Goal: Task Accomplishment & Management: Use online tool/utility

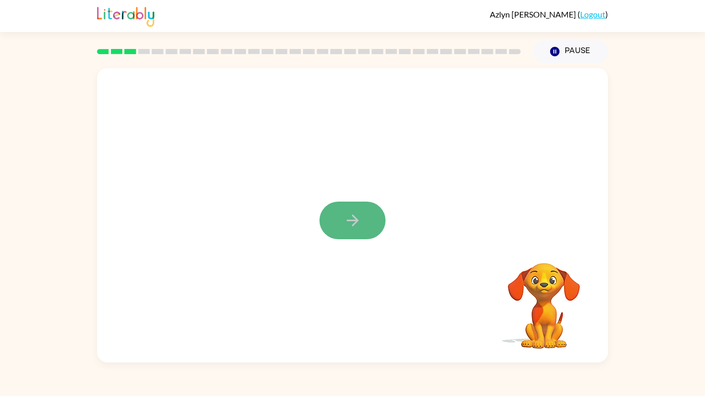
click at [354, 219] on icon "button" at bounding box center [353, 220] width 18 height 18
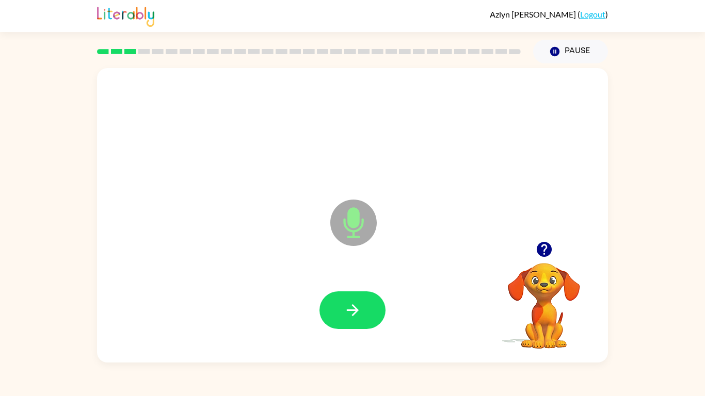
click at [544, 251] on icon "button" at bounding box center [544, 249] width 18 height 18
click at [359, 306] on icon "button" at bounding box center [353, 310] width 18 height 18
click at [362, 307] on button "button" at bounding box center [352, 310] width 66 height 38
click at [358, 315] on icon "button" at bounding box center [353, 310] width 18 height 18
click at [545, 254] on icon "button" at bounding box center [543, 249] width 15 height 15
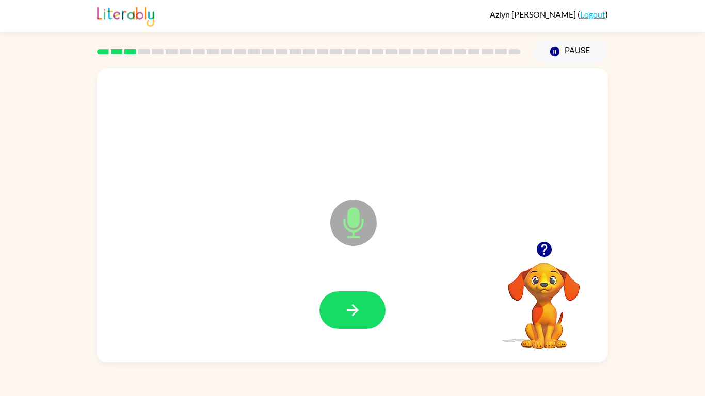
click at [338, 329] on div at bounding box center [352, 310] width 490 height 85
click at [346, 304] on icon "button" at bounding box center [353, 310] width 18 height 18
click at [538, 246] on icon "button" at bounding box center [543, 249] width 15 height 15
click at [364, 311] on button "button" at bounding box center [352, 310] width 66 height 38
click at [367, 293] on button "button" at bounding box center [352, 310] width 66 height 38
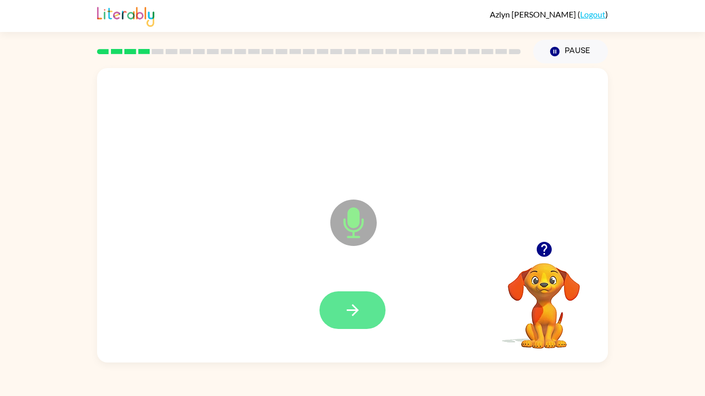
click at [362, 323] on button "button" at bounding box center [352, 310] width 66 height 38
click at [357, 309] on icon "button" at bounding box center [353, 310] width 18 height 18
click at [359, 304] on icon "button" at bounding box center [353, 310] width 18 height 18
click at [413, 267] on icon "Microphone The Microphone is here when it is your turn to talk" at bounding box center [405, 235] width 155 height 77
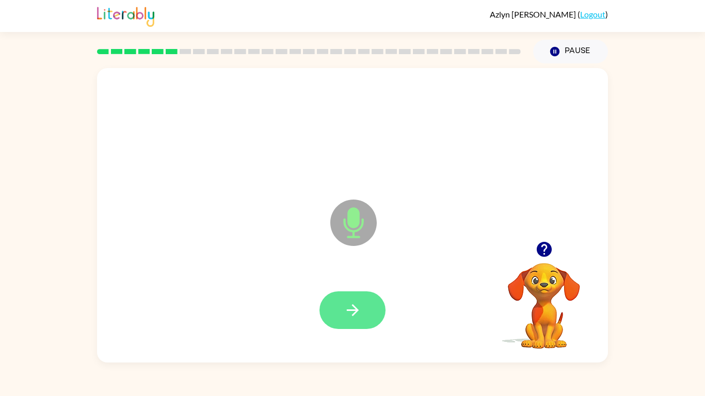
click at [368, 310] on button "button" at bounding box center [352, 310] width 66 height 38
click at [362, 310] on button "button" at bounding box center [352, 310] width 66 height 38
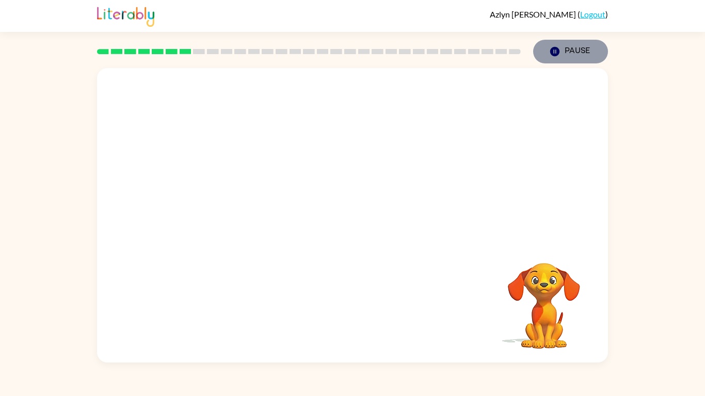
click at [538, 47] on button "Pause Pause" at bounding box center [570, 52] width 75 height 24
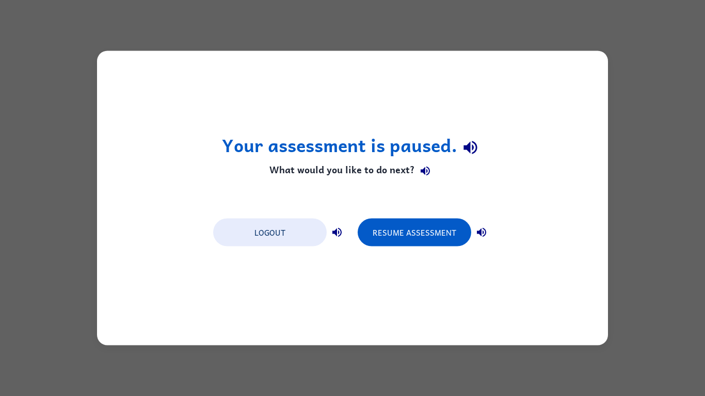
click at [486, 9] on div "Your assessment is paused. What would you like to do next? Logout Resume Assess…" at bounding box center [352, 198] width 705 height 396
click at [397, 235] on button "Resume Assessment" at bounding box center [413, 233] width 113 height 28
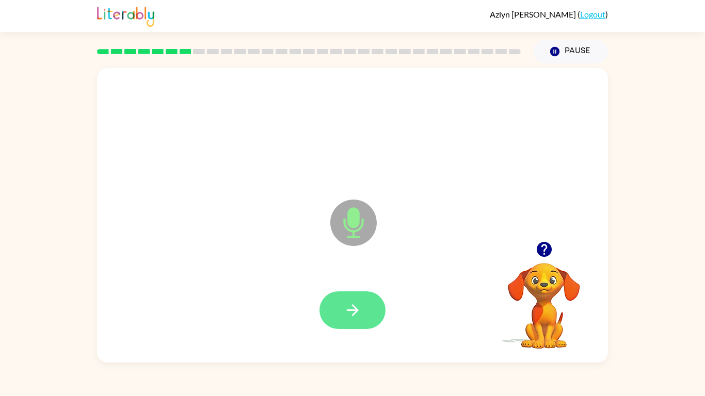
click at [362, 309] on button "button" at bounding box center [352, 310] width 66 height 38
click at [365, 307] on button "button" at bounding box center [352, 310] width 66 height 38
click at [368, 306] on button "button" at bounding box center [352, 310] width 66 height 38
click at [358, 310] on icon "button" at bounding box center [353, 310] width 18 height 18
click at [364, 309] on button "button" at bounding box center [352, 310] width 66 height 38
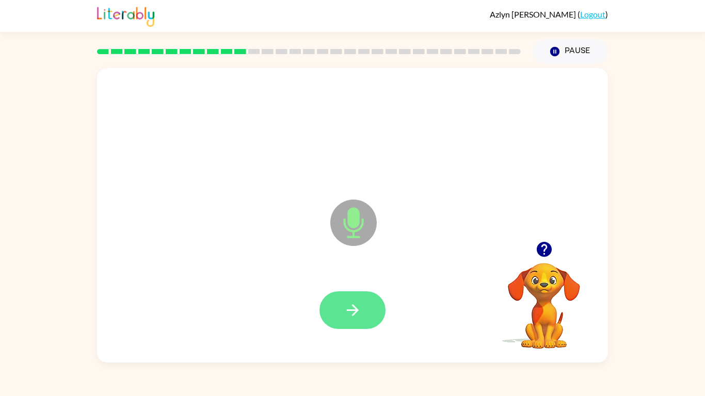
click at [369, 310] on button "button" at bounding box center [352, 310] width 66 height 38
click at [330, 314] on button "button" at bounding box center [352, 310] width 66 height 38
click at [362, 309] on button "button" at bounding box center [352, 310] width 66 height 38
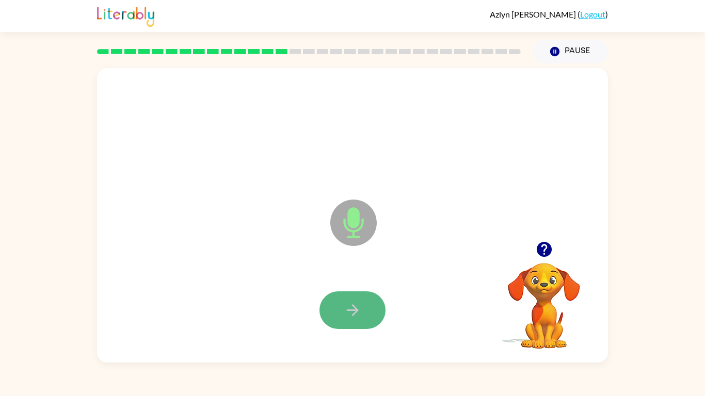
click at [353, 312] on icon "button" at bounding box center [353, 310] width 18 height 18
click at [352, 308] on icon "button" at bounding box center [353, 310] width 18 height 18
click at [352, 308] on div at bounding box center [352, 310] width 66 height 38
click at [352, 308] on icon "button" at bounding box center [353, 310] width 18 height 18
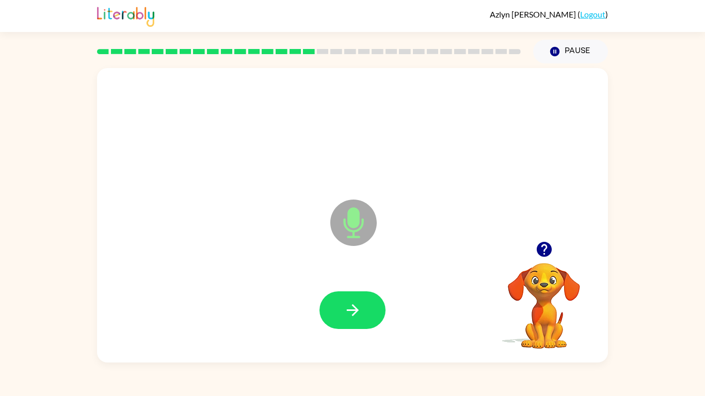
click at [352, 308] on icon "button" at bounding box center [353, 310] width 18 height 18
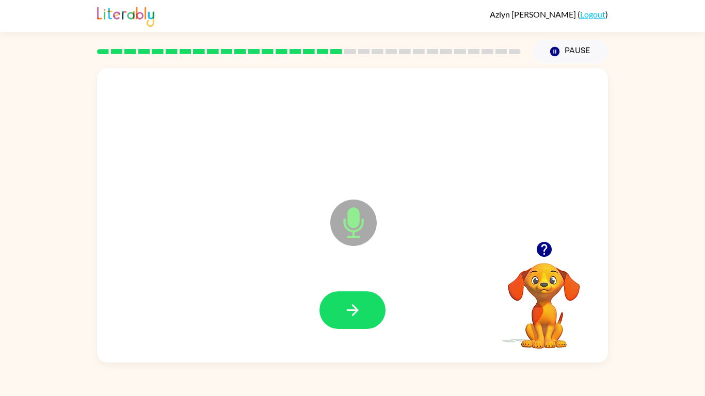
click at [352, 308] on icon "button" at bounding box center [353, 310] width 18 height 18
click at [356, 308] on icon "button" at bounding box center [353, 310] width 18 height 18
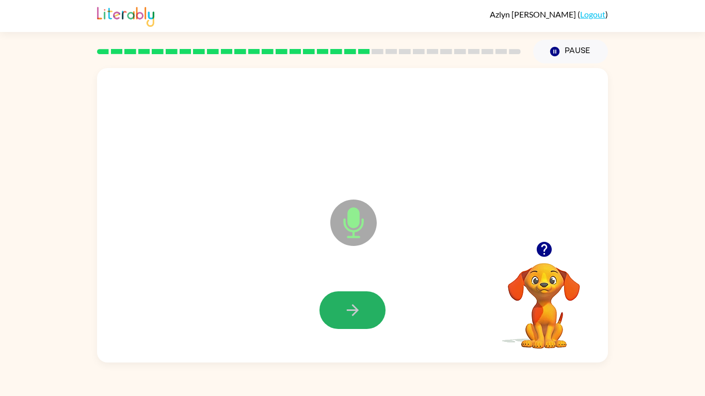
click at [356, 308] on icon "button" at bounding box center [353, 310] width 18 height 18
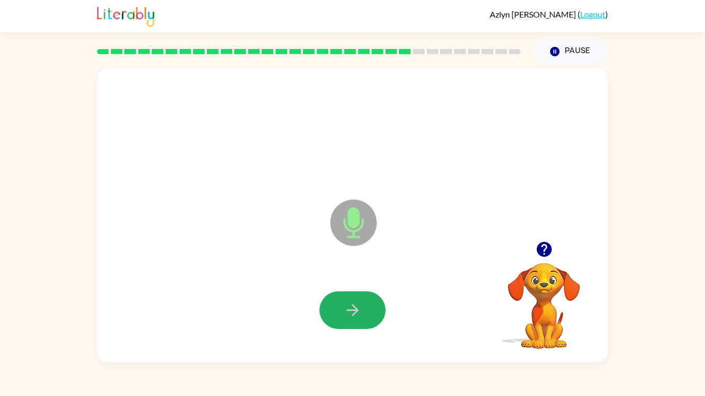
click at [356, 308] on icon "button" at bounding box center [353, 310] width 18 height 18
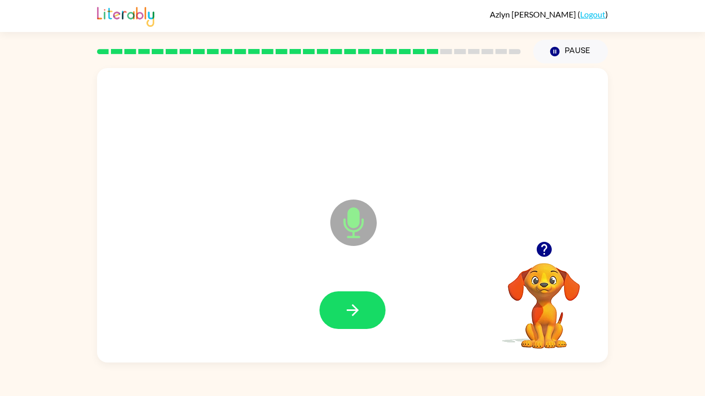
click at [356, 308] on icon "button" at bounding box center [353, 310] width 18 height 18
click at [548, 250] on icon "button" at bounding box center [543, 249] width 15 height 15
click at [370, 304] on button "button" at bounding box center [352, 310] width 66 height 38
click at [353, 321] on button "button" at bounding box center [352, 310] width 66 height 38
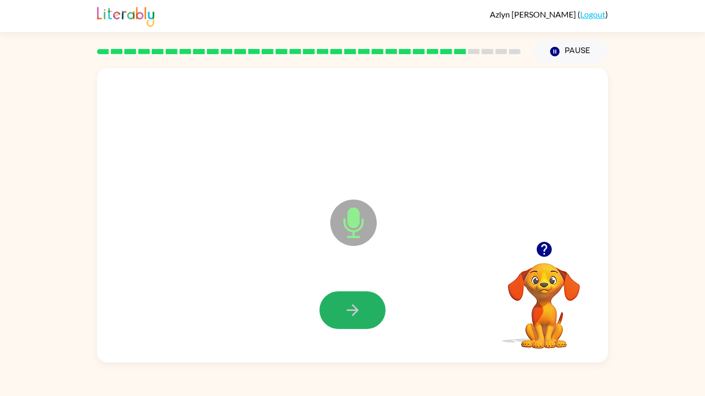
click at [353, 321] on button "button" at bounding box center [352, 310] width 66 height 38
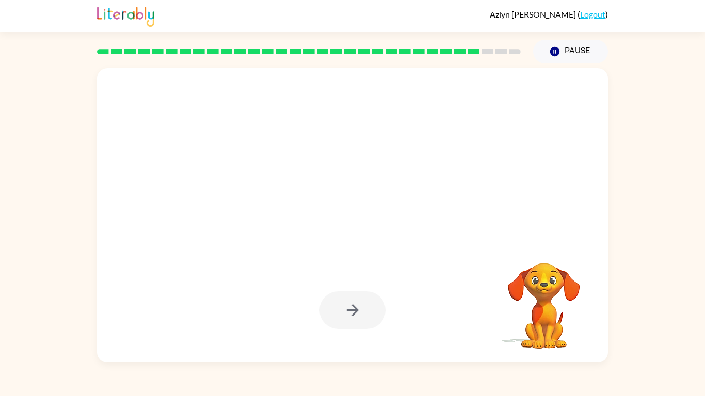
click at [353, 321] on div at bounding box center [352, 310] width 66 height 38
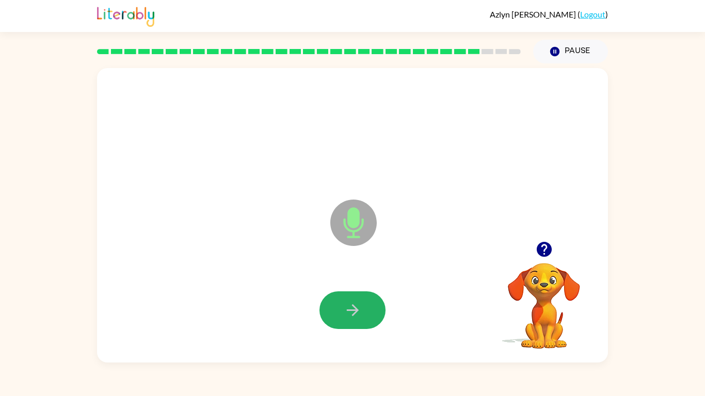
click at [353, 321] on button "button" at bounding box center [352, 310] width 66 height 38
